Goal: Task Accomplishment & Management: Use online tool/utility

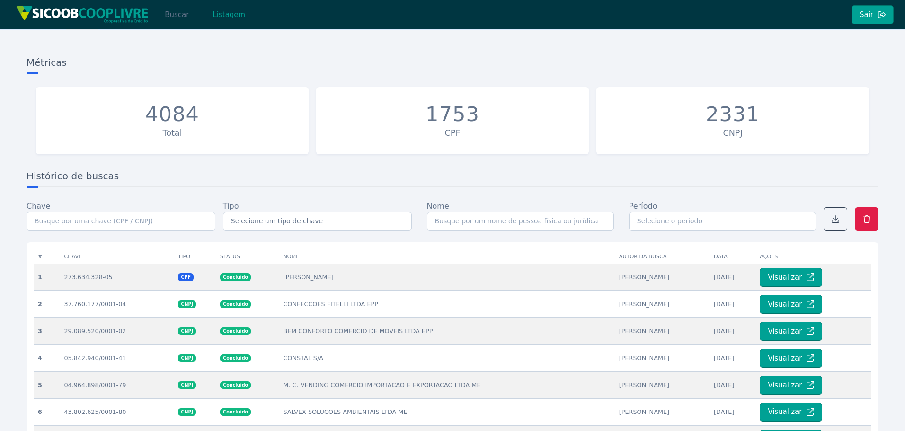
click at [168, 16] on button "Buscar" at bounding box center [177, 14] width 40 height 19
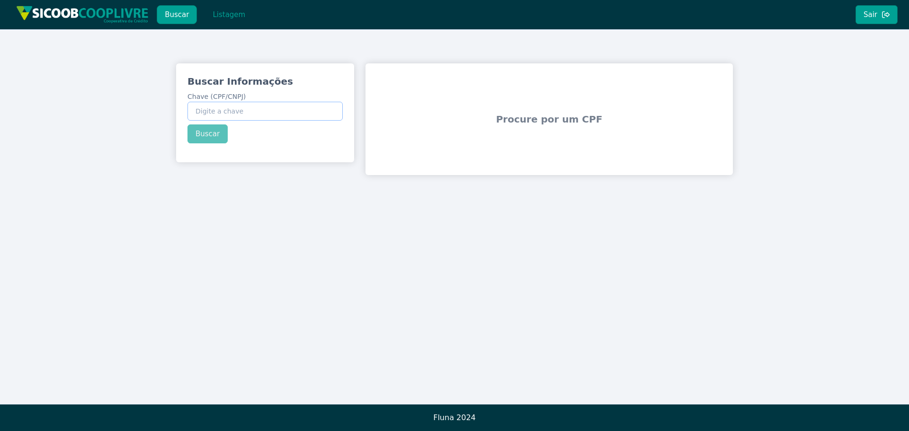
click at [232, 116] on input "Chave (CPF/CNPJ)" at bounding box center [265, 111] width 155 height 19
paste input "51.353.678/0001-99"
type input "51.353.678/0001-99"
click at [208, 136] on button "Buscar" at bounding box center [208, 134] width 40 height 19
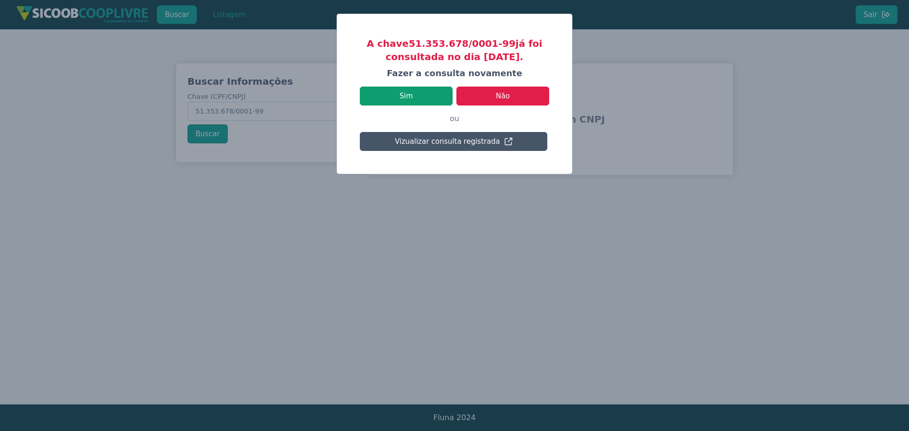
click at [424, 97] on button "Sim" at bounding box center [406, 96] width 93 height 19
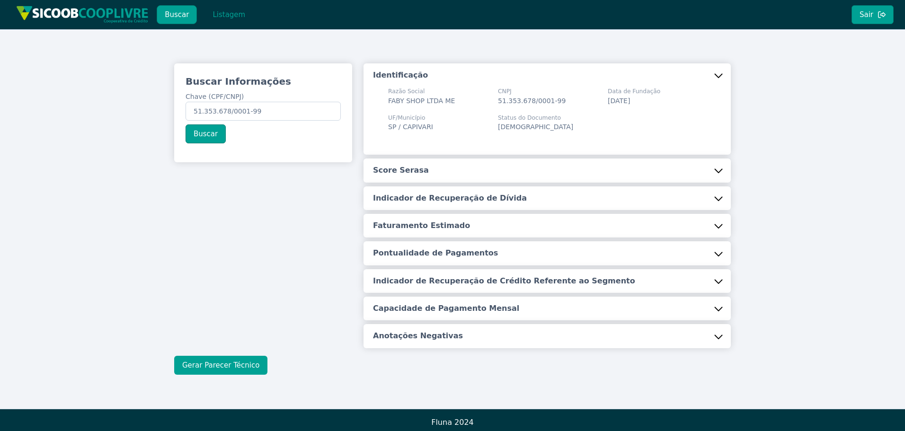
click at [236, 370] on button "Gerar Parecer Técnico" at bounding box center [220, 365] width 93 height 19
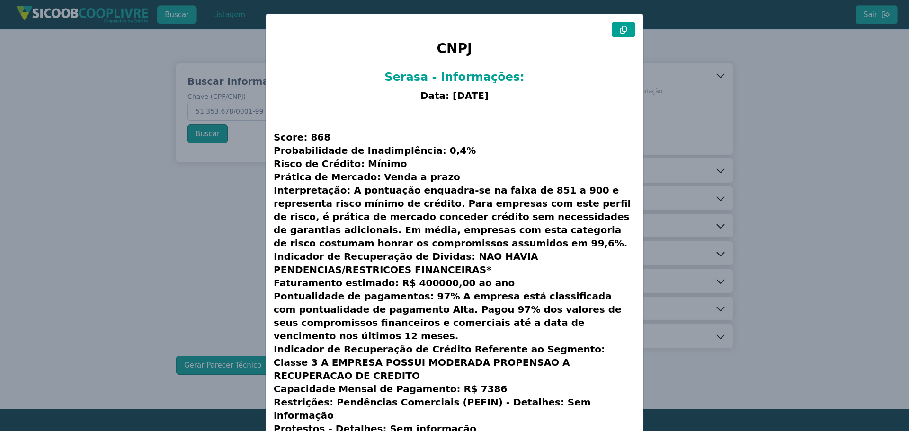
click at [620, 30] on icon at bounding box center [623, 30] width 7 height 8
